Goal: Transaction & Acquisition: Purchase product/service

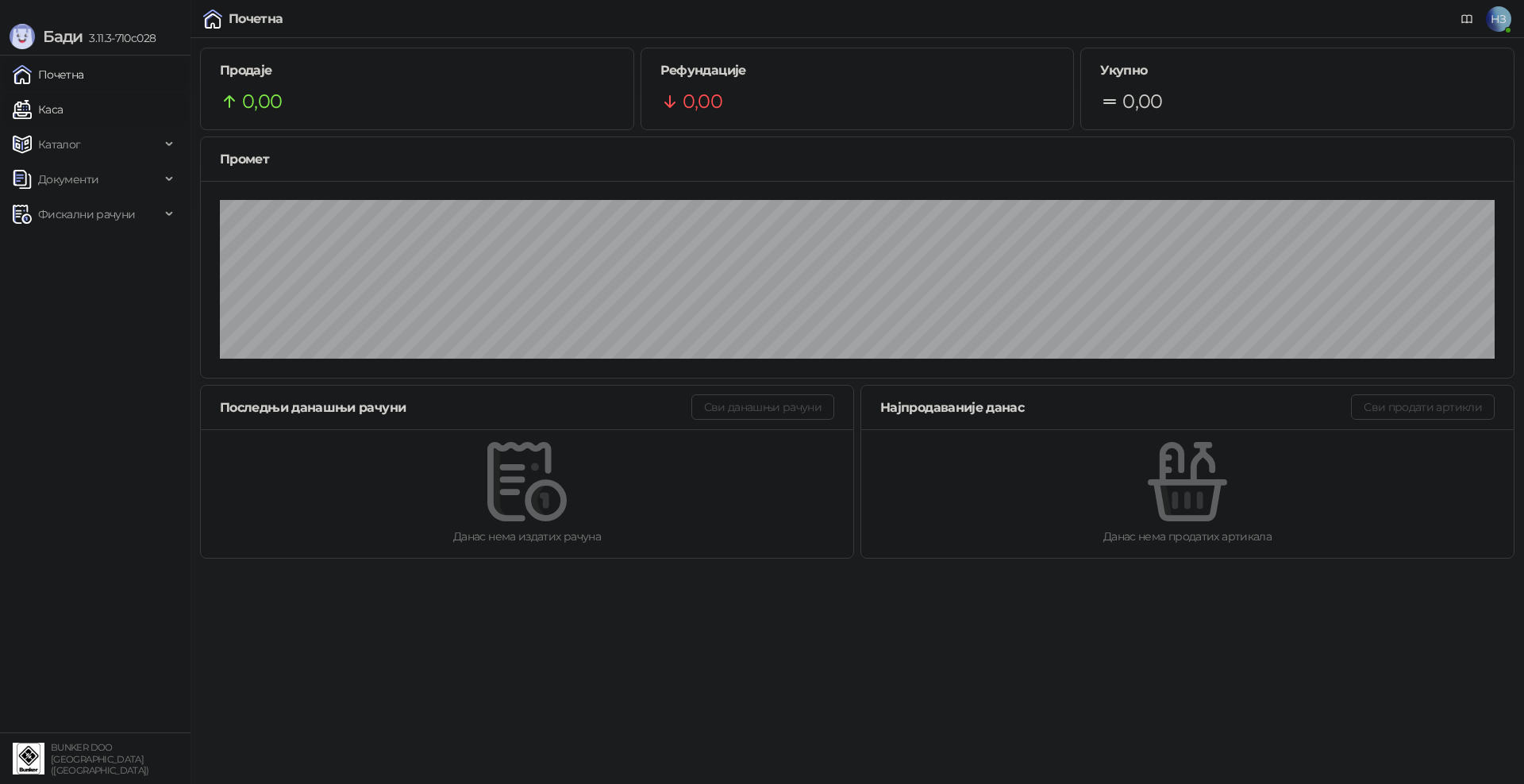
click at [63, 117] on link "Каса" at bounding box center [37, 109] width 50 height 32
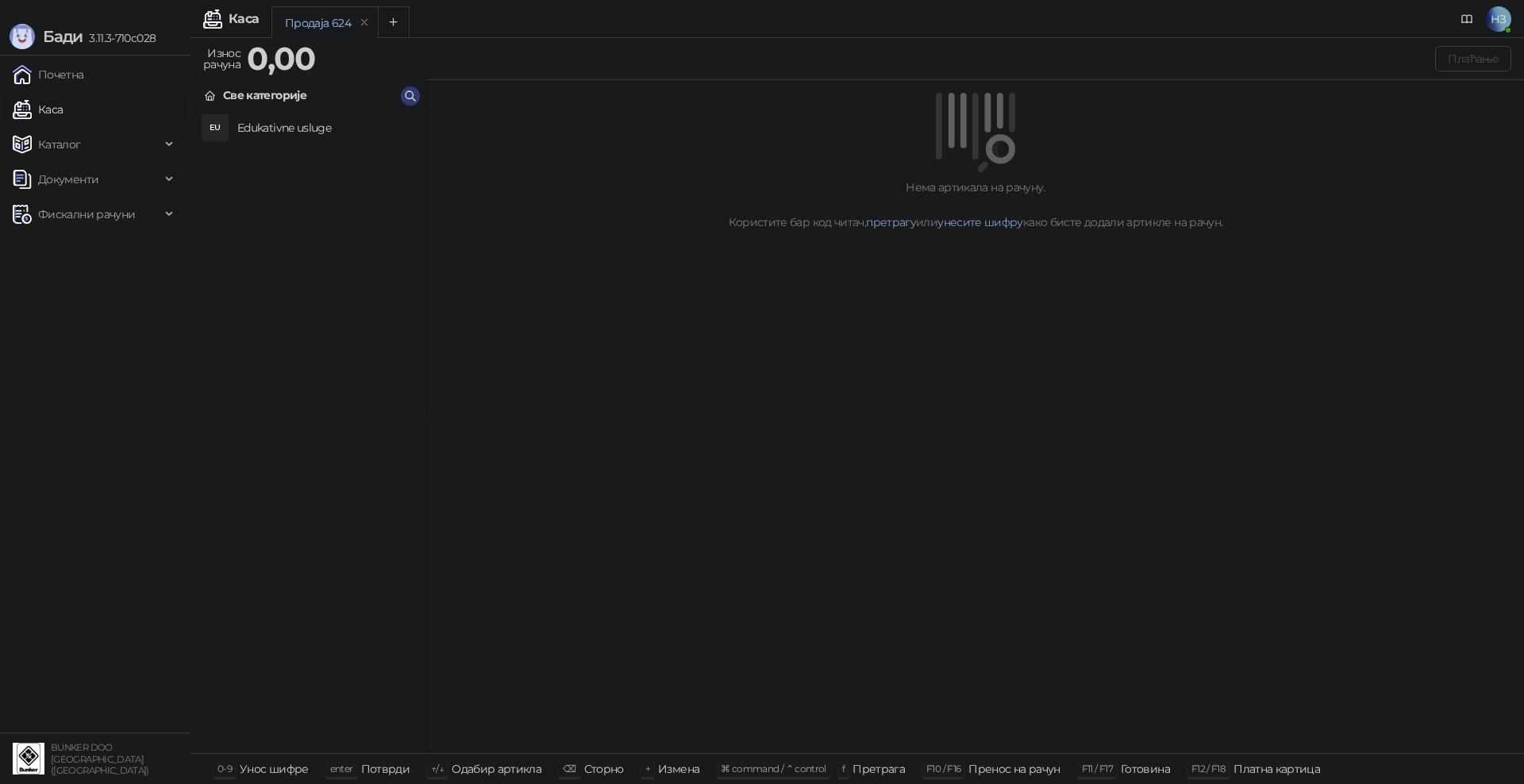
click at [265, 127] on h4 "Edukativne usluge" at bounding box center [325, 128] width 176 height 26
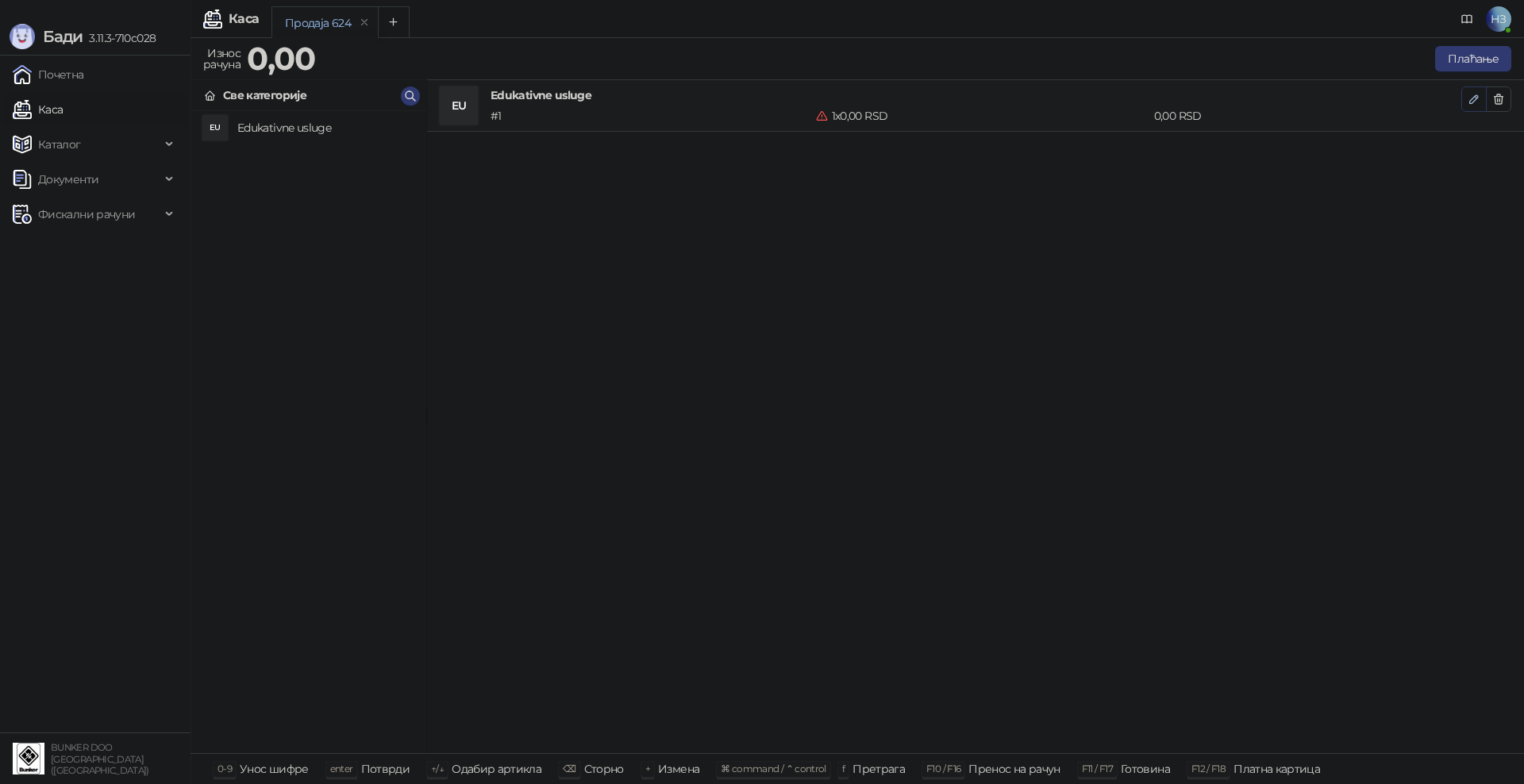
click at [1473, 100] on icon "button" at bounding box center [1474, 100] width 13 height 13
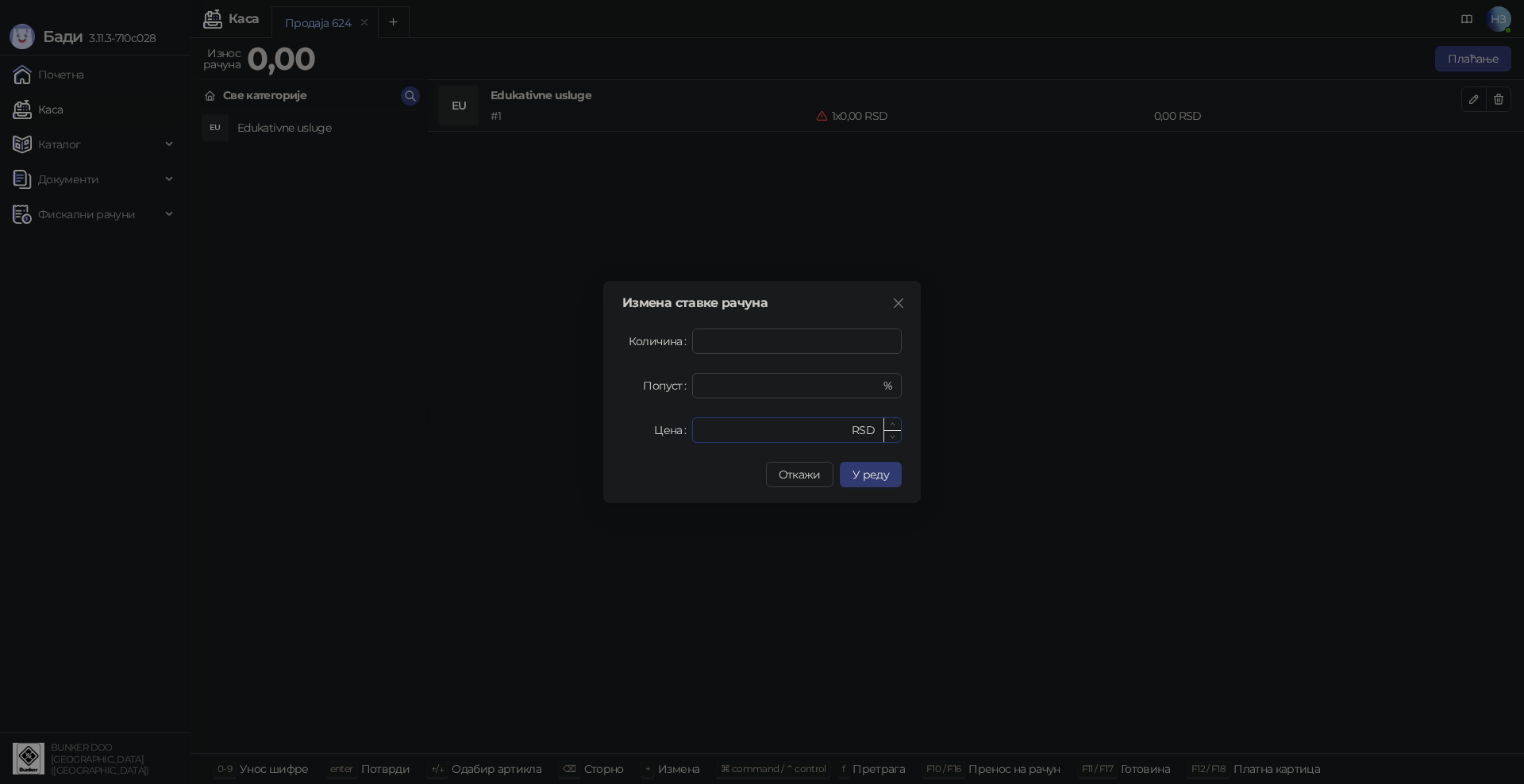
drag, startPoint x: 777, startPoint y: 433, endPoint x: 691, endPoint y: 430, distance: 86.1
click at [692, 430] on div "* RSD" at bounding box center [796, 430] width 209 height 26
type input "****"
click at [894, 469] on button "У реду" at bounding box center [870, 474] width 62 height 26
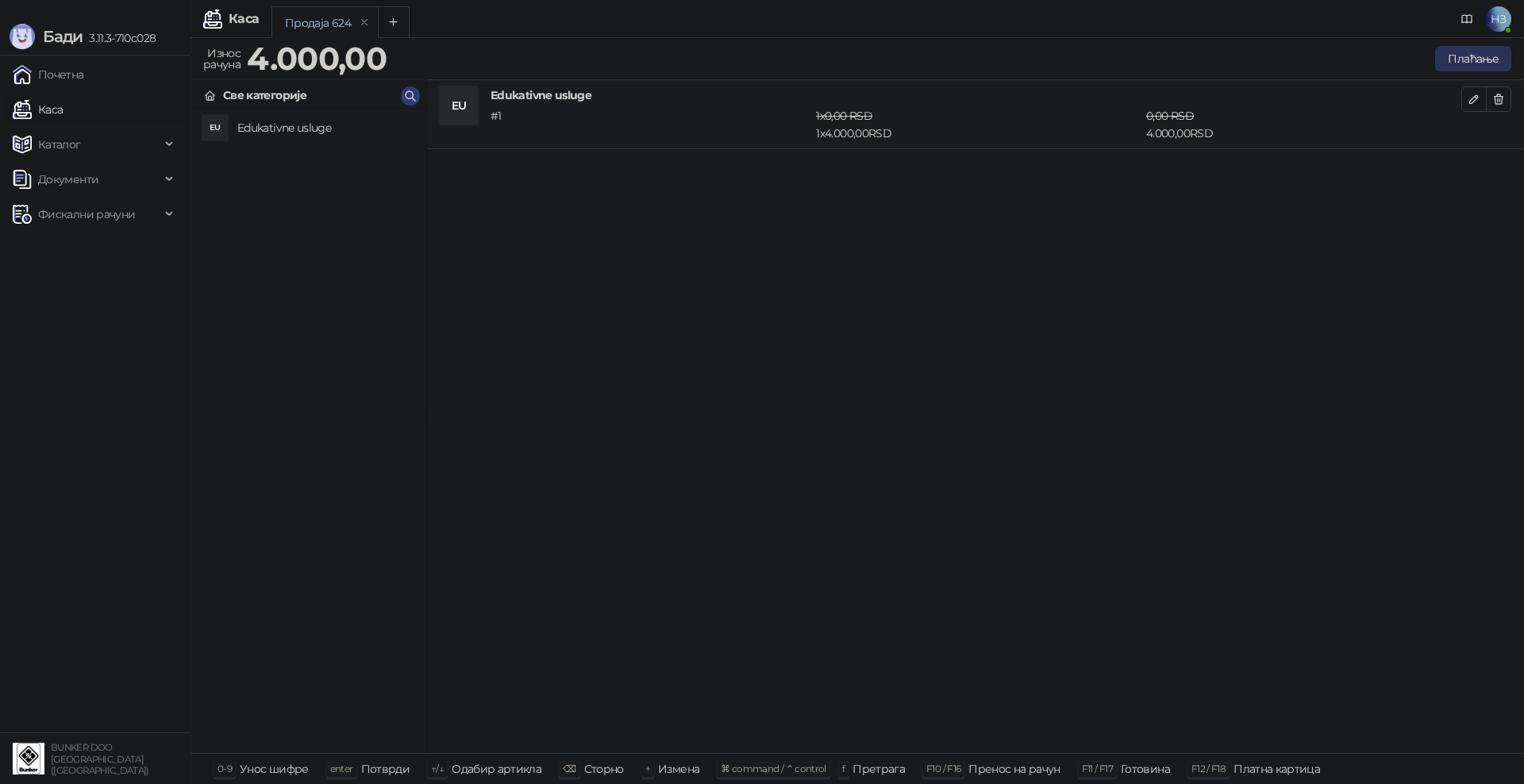
click at [1468, 56] on button "Плаћање" at bounding box center [1473, 58] width 76 height 26
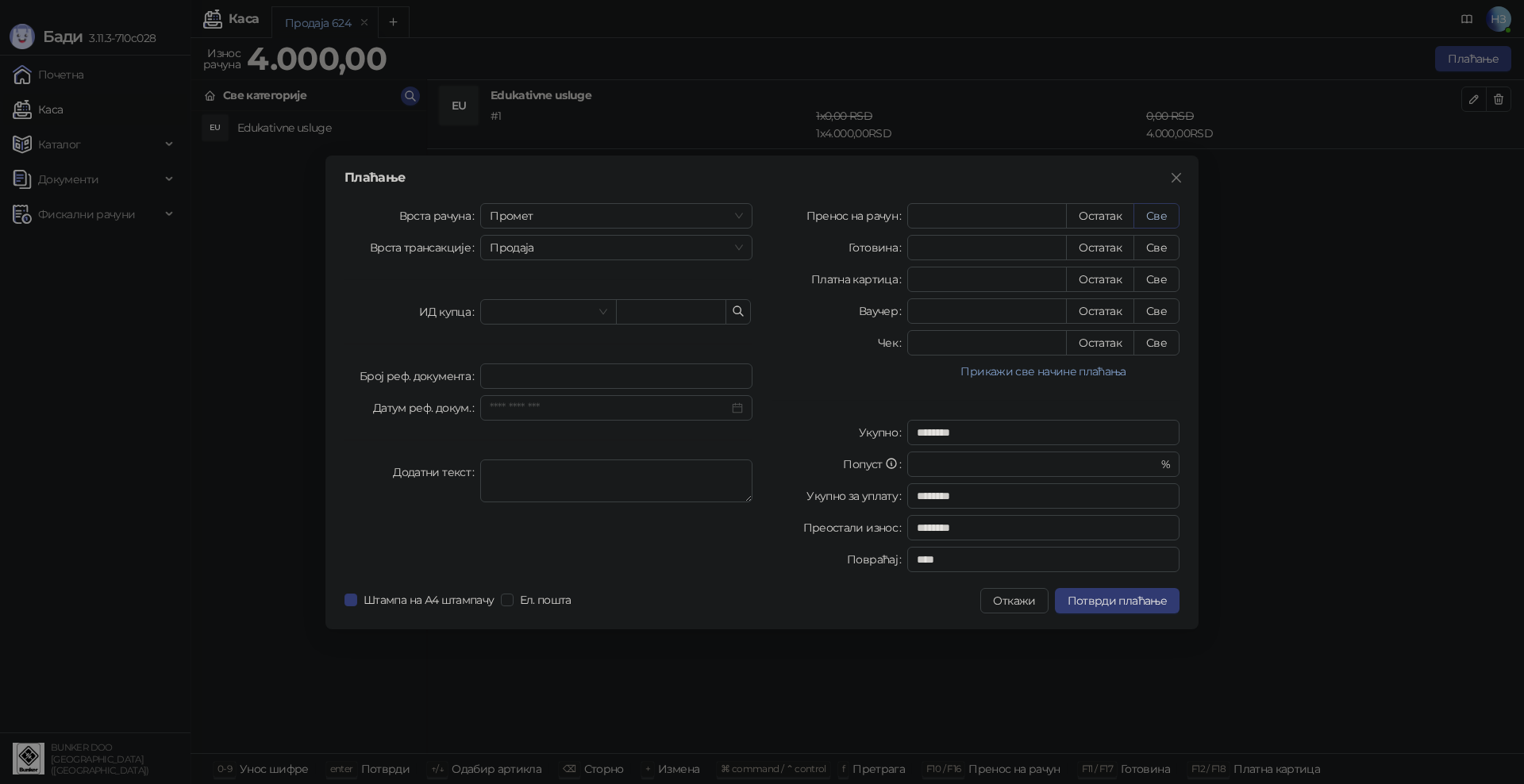
click at [1152, 214] on button "Све" at bounding box center [1156, 216] width 46 height 26
type input "****"
click at [1109, 599] on span "Потврди плаћање" at bounding box center [1117, 600] width 100 height 15
